Goal: Transaction & Acquisition: Obtain resource

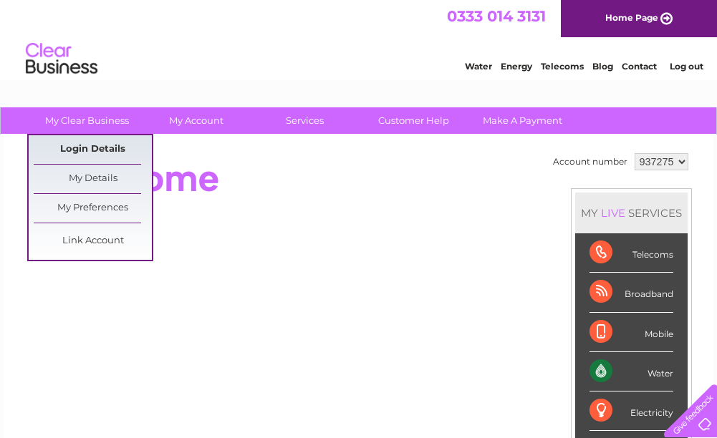
click at [103, 145] on link "Login Details" at bounding box center [93, 149] width 118 height 29
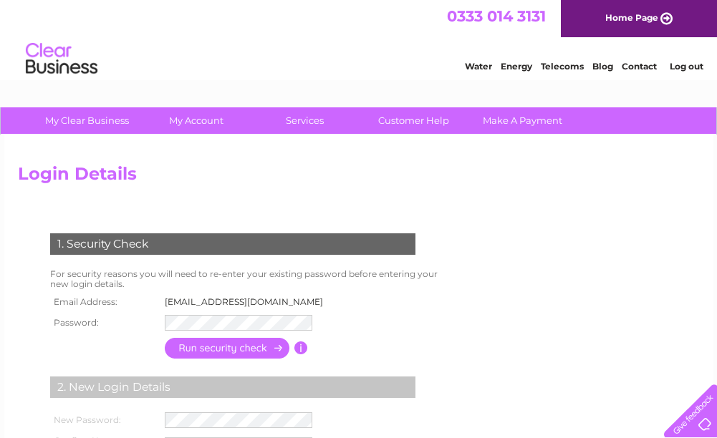
click at [60, 62] on img at bounding box center [61, 59] width 73 height 44
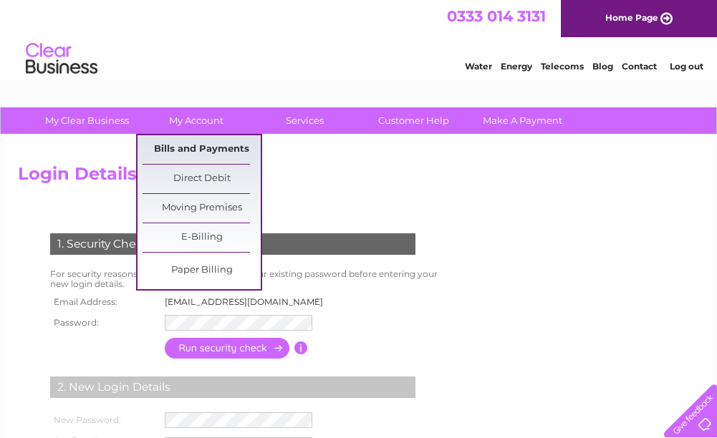
click at [212, 151] on link "Bills and Payments" at bounding box center [202, 149] width 118 height 29
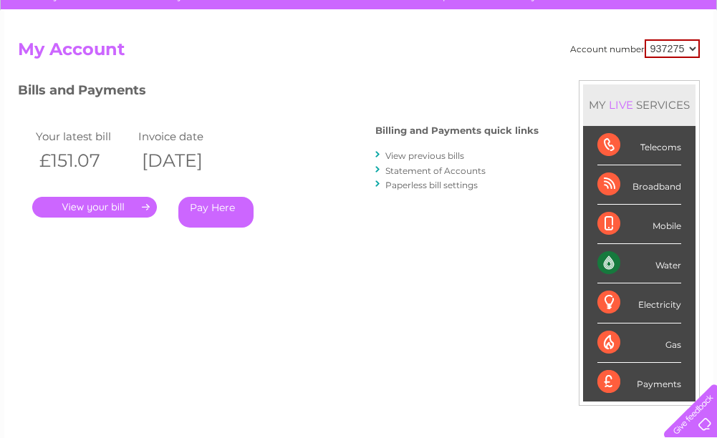
scroll to position [143, 0]
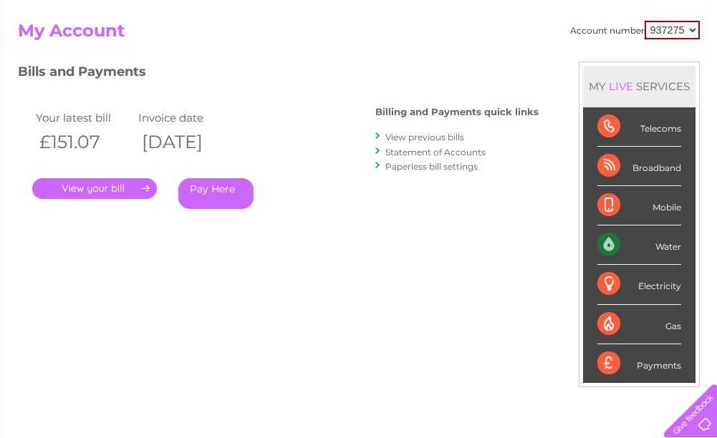
click at [430, 150] on link "Statement of Accounts" at bounding box center [435, 152] width 100 height 11
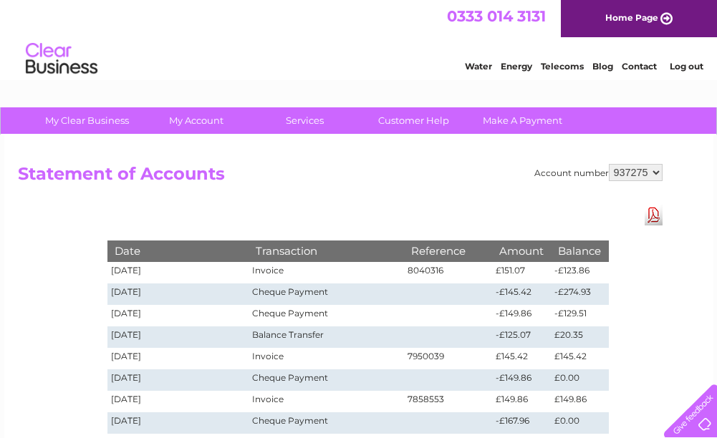
click at [43, 57] on img at bounding box center [61, 59] width 73 height 44
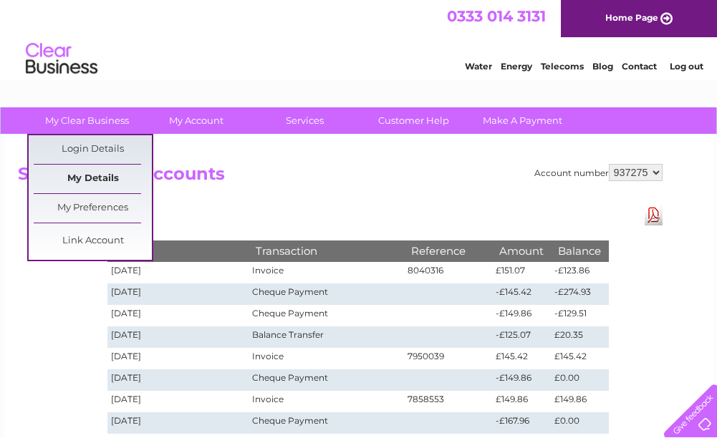
click at [96, 177] on link "My Details" at bounding box center [93, 179] width 118 height 29
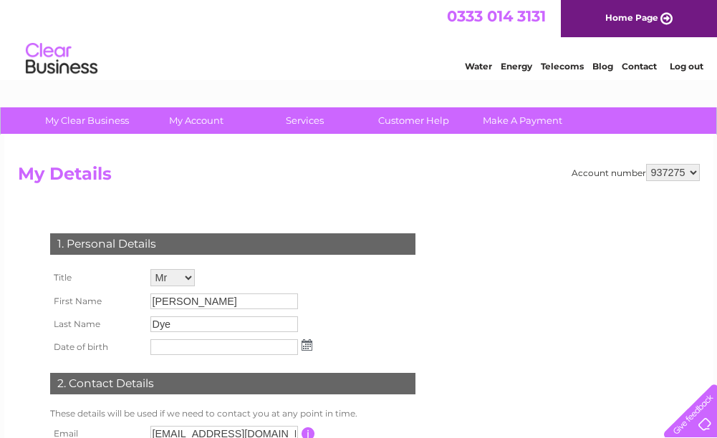
click at [58, 54] on img at bounding box center [61, 59] width 73 height 44
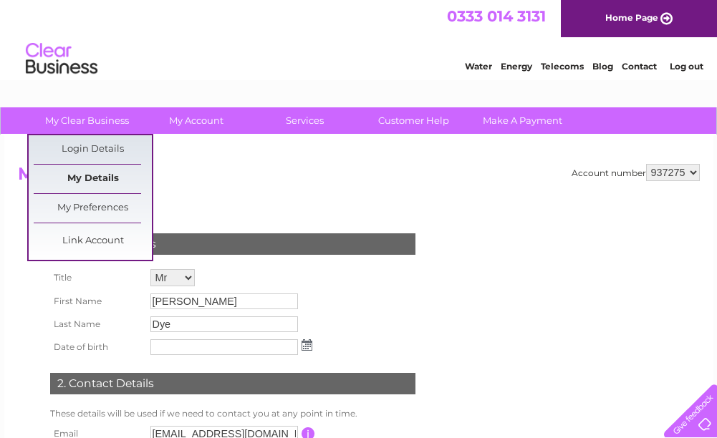
click at [108, 181] on link "My Details" at bounding box center [93, 179] width 118 height 29
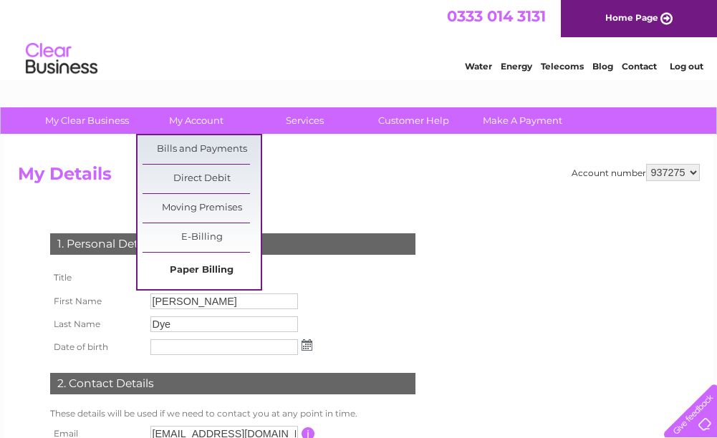
click at [231, 266] on link "Paper Billing" at bounding box center [202, 270] width 118 height 29
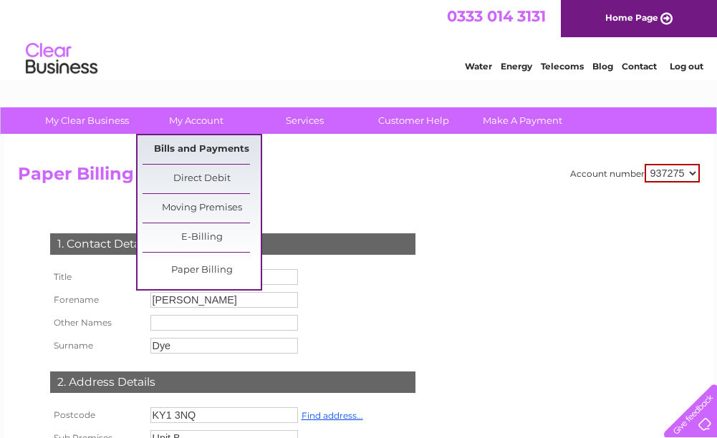
click at [201, 152] on link "Bills and Payments" at bounding box center [202, 149] width 118 height 29
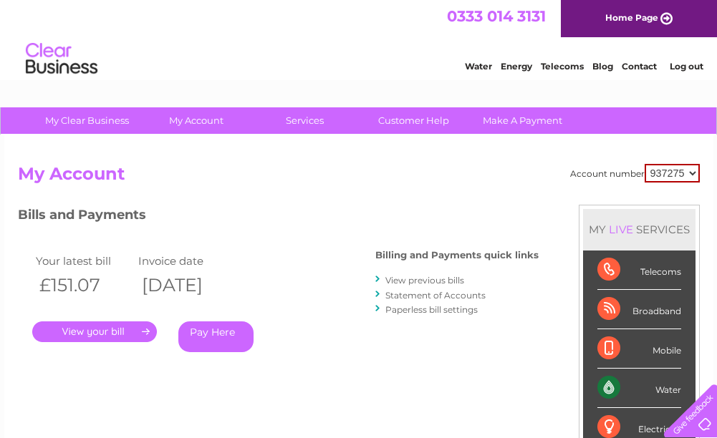
click at [77, 334] on link "." at bounding box center [94, 332] width 125 height 21
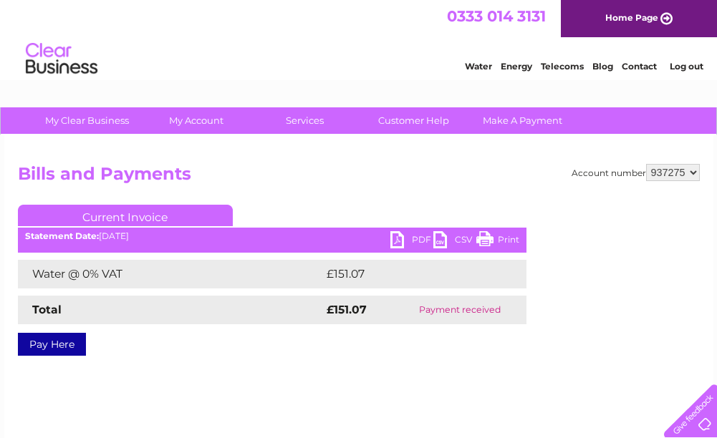
drag, startPoint x: 6, startPoint y: 396, endPoint x: 418, endPoint y: 169, distance: 470.2
click at [418, 169] on h2 "Bills and Payments" at bounding box center [359, 177] width 682 height 27
click at [353, 218] on ul "Current Invoice" at bounding box center [272, 218] width 508 height 26
click at [390, 240] on link "PDF" at bounding box center [411, 241] width 43 height 21
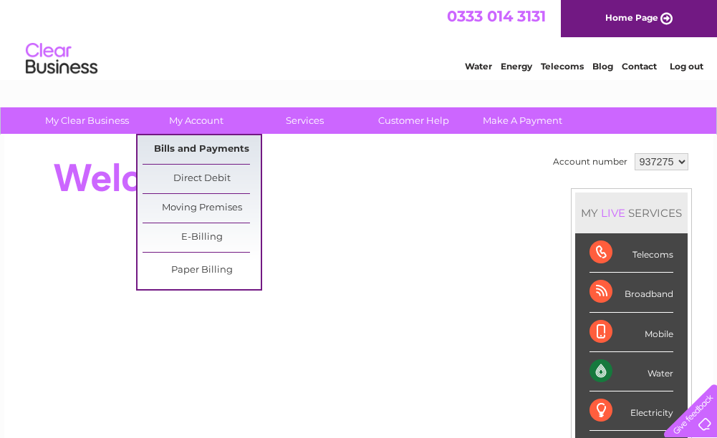
click at [204, 149] on link "Bills and Payments" at bounding box center [202, 149] width 118 height 29
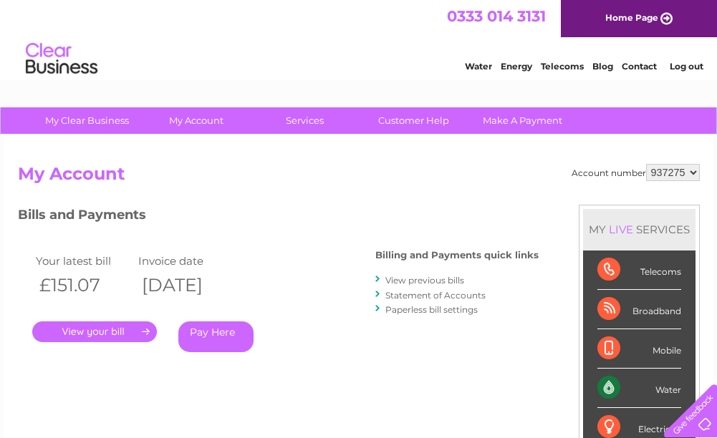
click at [71, 334] on link "." at bounding box center [94, 332] width 125 height 21
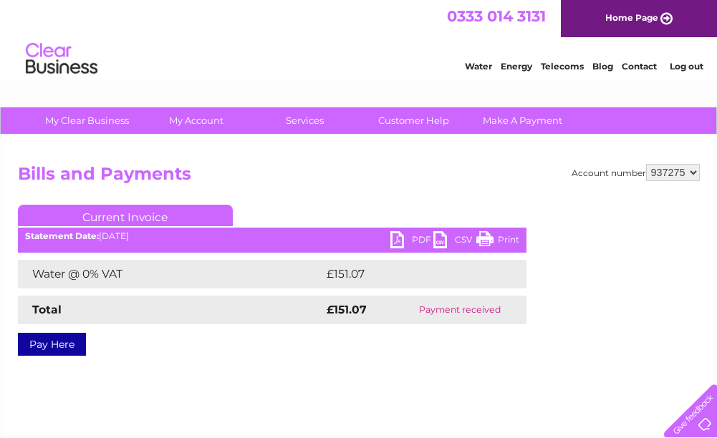
click at [489, 314] on td "Payment received" at bounding box center [459, 310] width 132 height 29
click at [160, 216] on link "Current Invoice" at bounding box center [125, 215] width 215 height 21
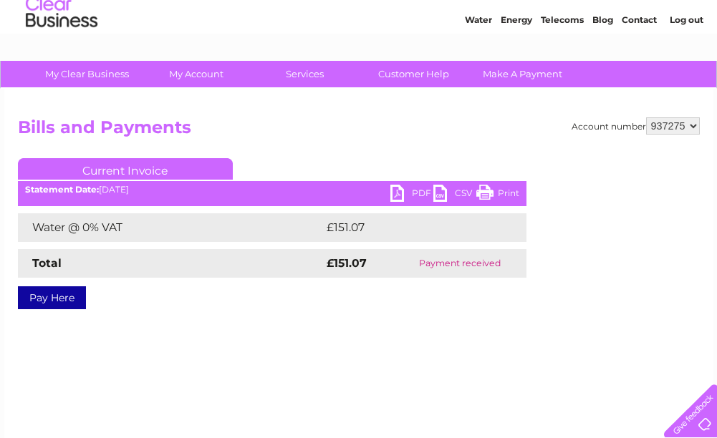
scroll to position [72, 0]
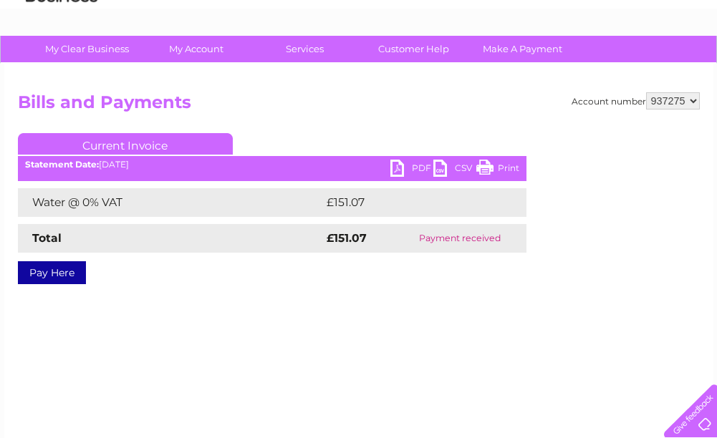
click at [420, 169] on link "PDF" at bounding box center [411, 170] width 43 height 21
